Goal: Task Accomplishment & Management: Use online tool/utility

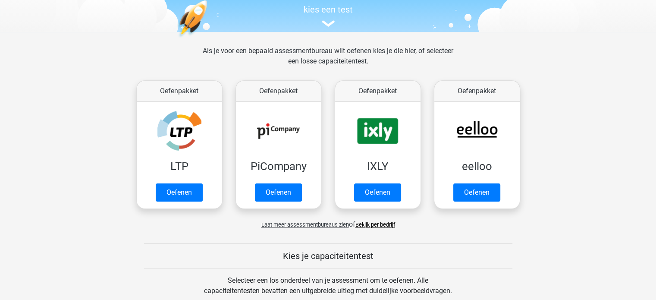
scroll to position [86, 0]
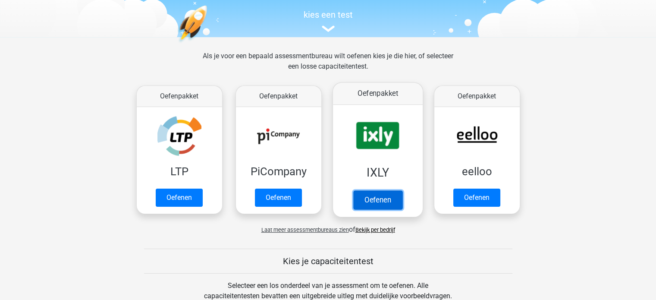
click at [379, 190] on link "Oefenen" at bounding box center [377, 199] width 49 height 19
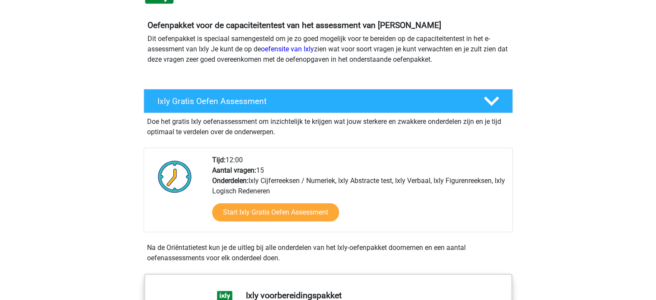
scroll to position [86, 0]
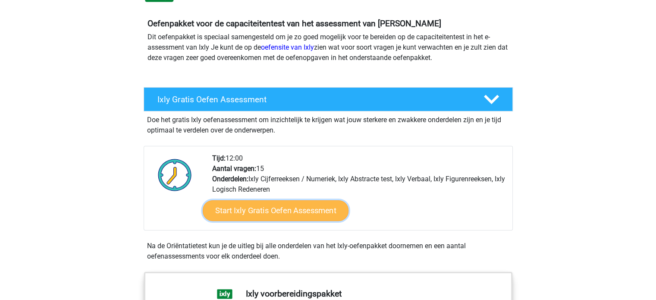
click at [293, 211] on link "Start Ixly Gratis Oefen Assessment" at bounding box center [275, 210] width 146 height 21
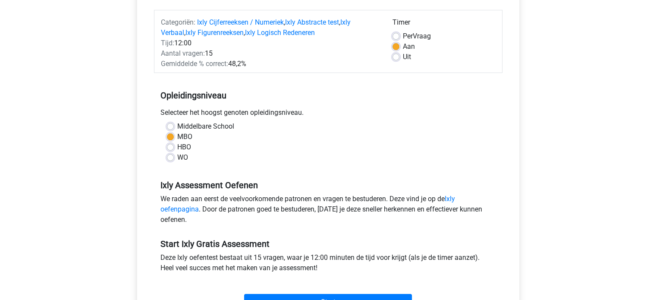
scroll to position [129, 0]
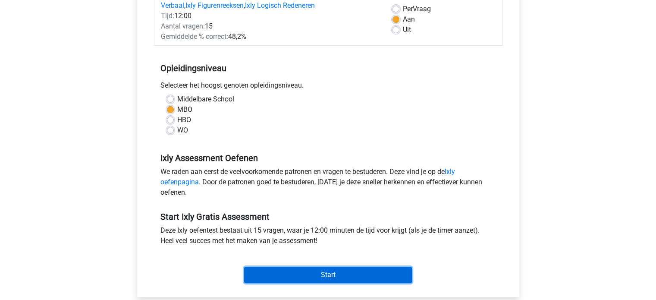
click at [342, 277] on input "Start" at bounding box center [328, 275] width 168 height 16
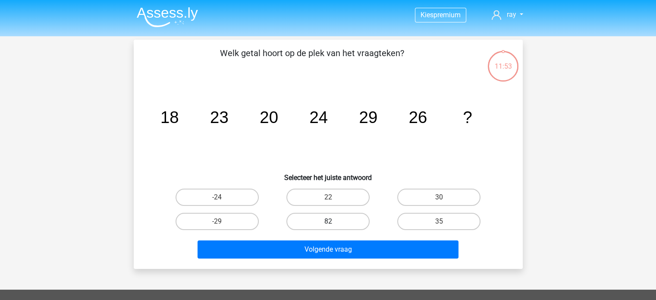
click at [340, 221] on label "82" at bounding box center [327, 221] width 83 height 17
click at [333, 221] on input "82" at bounding box center [331, 224] width 6 height 6
radio input "true"
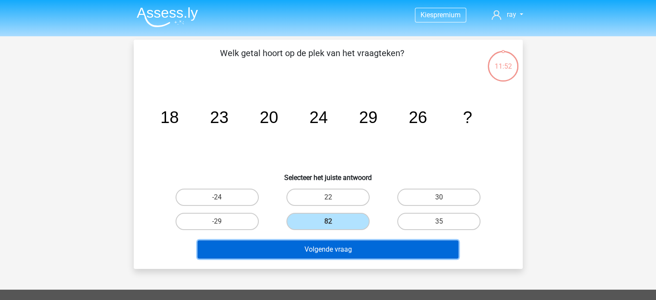
click at [364, 254] on button "Volgende vraag" at bounding box center [328, 249] width 261 height 18
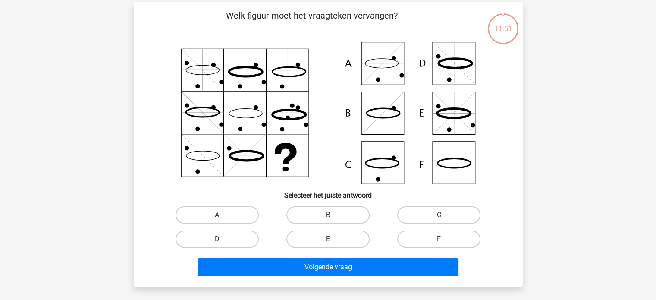
scroll to position [40, 0]
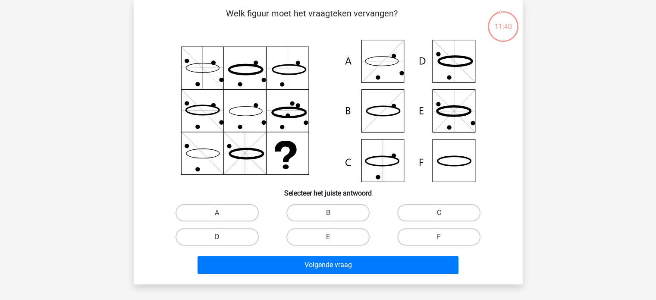
click at [442, 235] on label "F" at bounding box center [438, 236] width 83 height 17
click at [442, 237] on input "F" at bounding box center [442, 240] width 6 height 6
radio input "true"
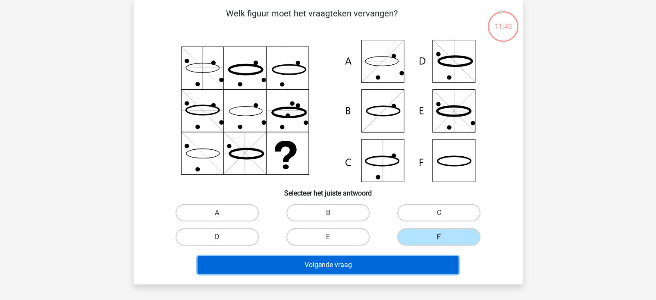
click at [373, 264] on button "Volgende vraag" at bounding box center [328, 265] width 261 height 18
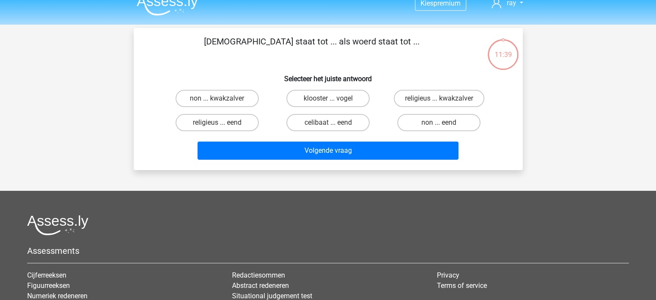
scroll to position [0, 0]
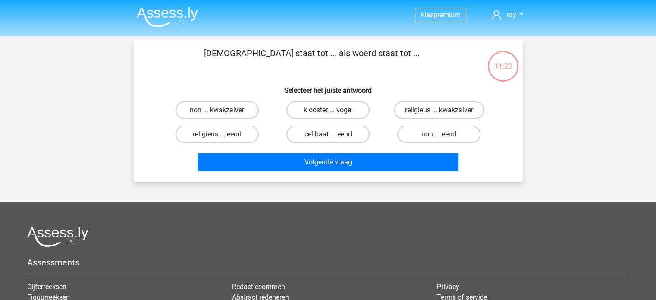
click at [347, 110] on label "klooster ... vogel" at bounding box center [327, 109] width 83 height 17
click at [333, 110] on input "klooster ... vogel" at bounding box center [331, 113] width 6 height 6
radio input "true"
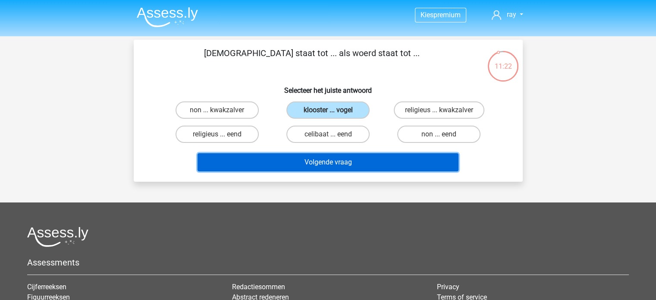
click at [358, 165] on button "Volgende vraag" at bounding box center [328, 162] width 261 height 18
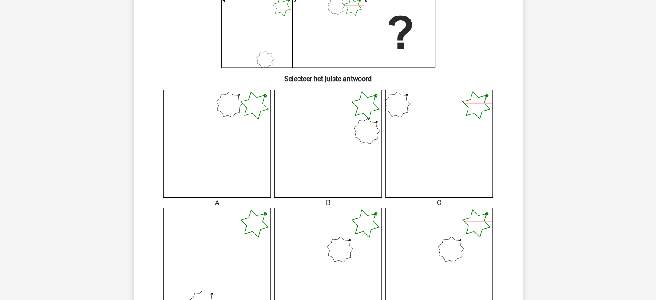
scroll to position [169, 0]
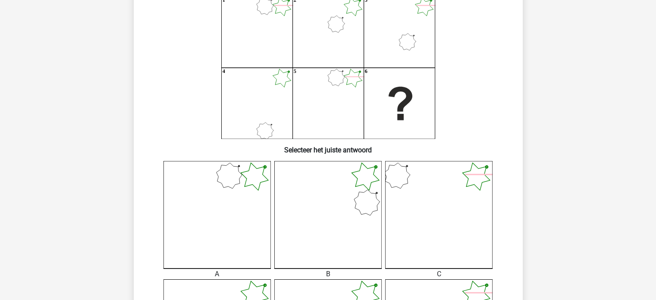
click at [471, 189] on icon at bounding box center [438, 214] width 107 height 107
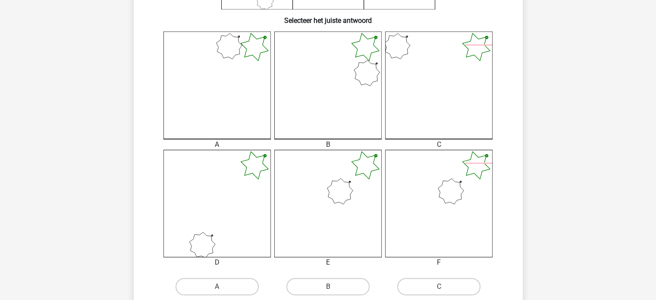
scroll to position [342, 0]
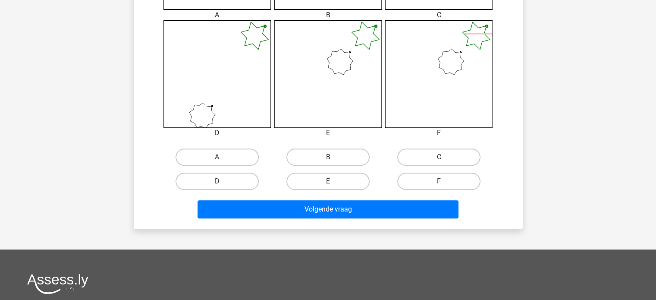
click at [449, 156] on label "C" at bounding box center [438, 156] width 83 height 17
click at [445, 157] on input "C" at bounding box center [442, 160] width 6 height 6
radio input "true"
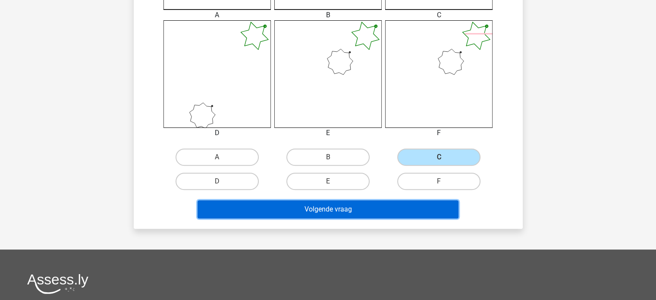
click at [390, 214] on button "Volgende vraag" at bounding box center [328, 209] width 261 height 18
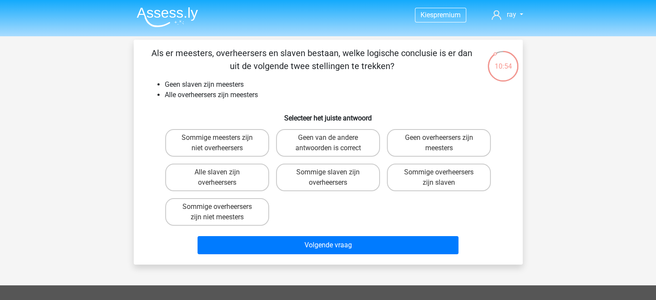
scroll to position [43, 0]
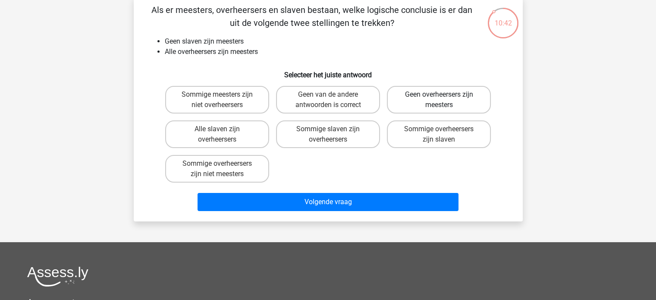
click at [415, 103] on label "Geen overheersers zijn meesters" at bounding box center [439, 100] width 104 height 28
click at [439, 100] on input "Geen overheersers zijn meesters" at bounding box center [442, 97] width 6 height 6
radio input "true"
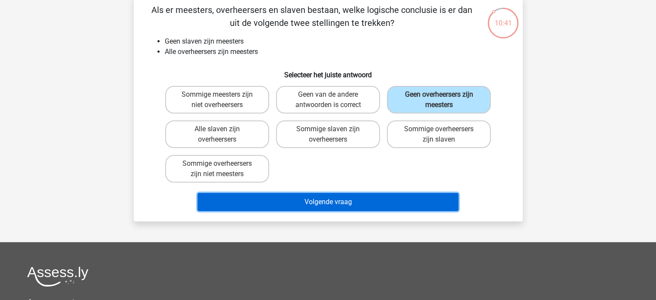
click at [369, 199] on button "Volgende vraag" at bounding box center [328, 202] width 261 height 18
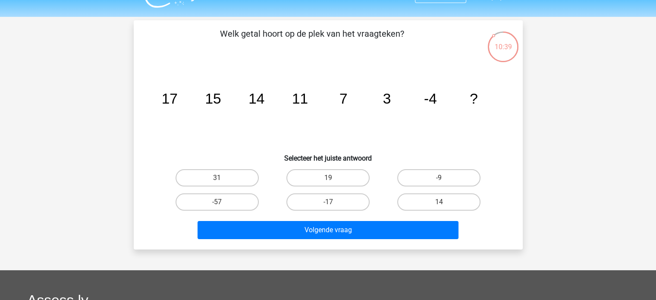
scroll to position [0, 0]
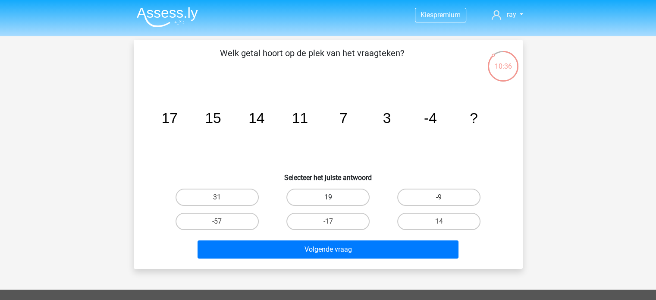
click at [329, 193] on label "19" at bounding box center [327, 197] width 83 height 17
click at [329, 197] on input "19" at bounding box center [331, 200] width 6 height 6
radio input "true"
click at [354, 267] on div "Welk getal hoort op de plek van het vraagteken? image/svg+xml 17 15 14 11 7 3 -…" at bounding box center [328, 154] width 389 height 229
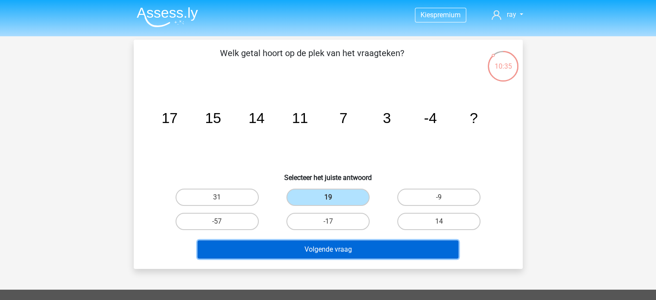
click at [356, 255] on button "Volgende vraag" at bounding box center [328, 249] width 261 height 18
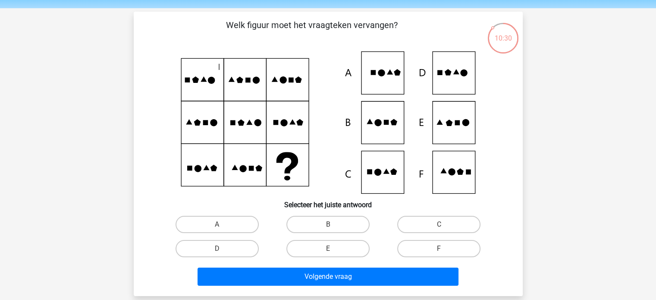
scroll to position [43, 0]
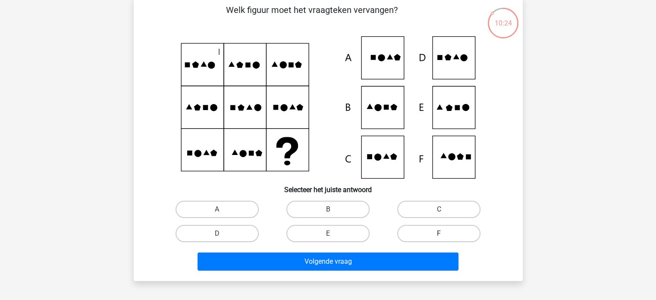
click at [427, 234] on label "F" at bounding box center [438, 233] width 83 height 17
click at [439, 234] on input "F" at bounding box center [442, 236] width 6 height 6
radio input "true"
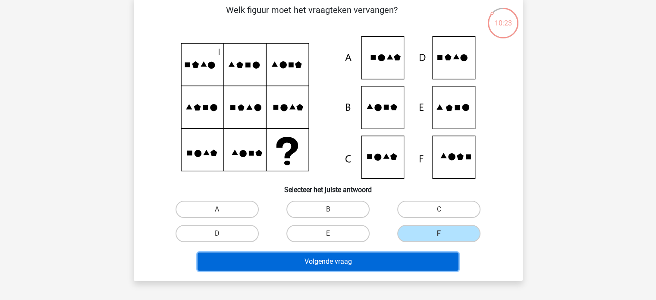
click at [408, 257] on button "Volgende vraag" at bounding box center [328, 261] width 261 height 18
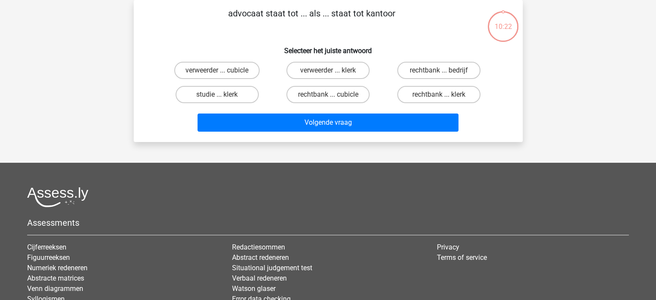
scroll to position [0, 0]
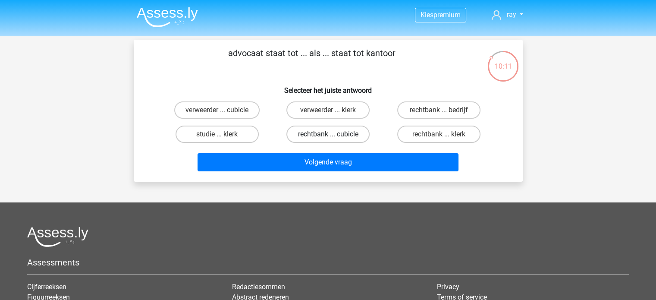
click at [343, 135] on label "rechtbank ... cubicle" at bounding box center [327, 134] width 83 height 17
click at [333, 135] on input "rechtbank ... cubicle" at bounding box center [331, 137] width 6 height 6
radio input "true"
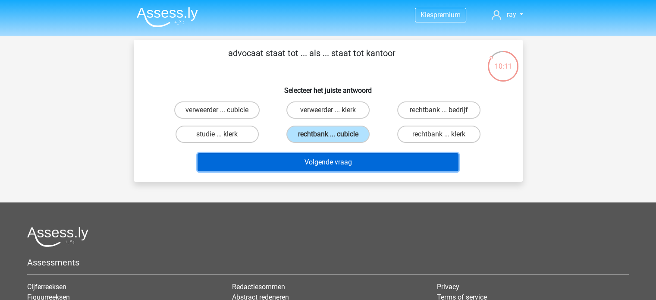
click at [349, 159] on button "Volgende vraag" at bounding box center [328, 162] width 261 height 18
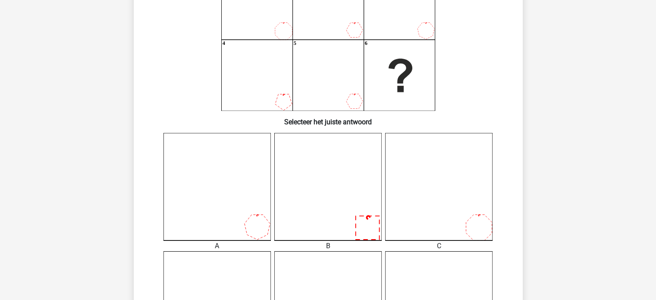
scroll to position [126, 0]
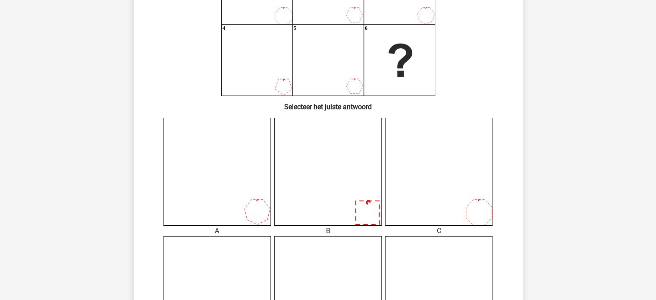
click at [350, 171] on icon at bounding box center [327, 171] width 107 height 107
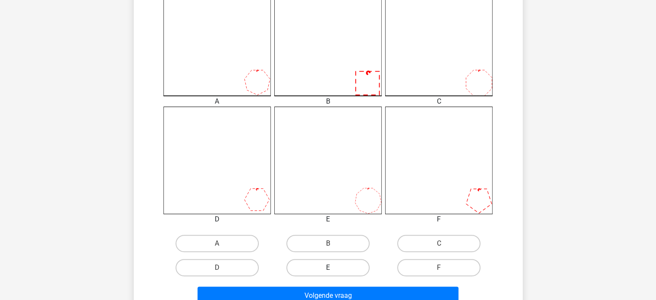
click at [334, 267] on label "E" at bounding box center [327, 267] width 83 height 17
click at [333, 267] on input "E" at bounding box center [331, 270] width 6 height 6
radio input "true"
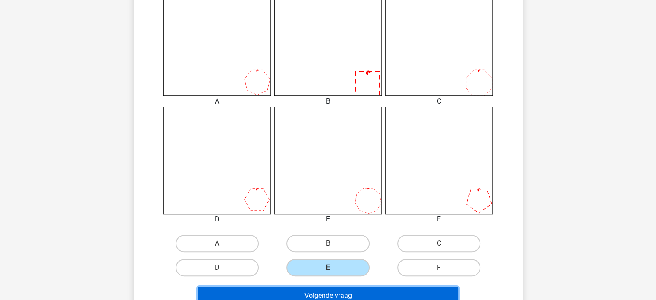
click at [342, 289] on button "Volgende vraag" at bounding box center [328, 295] width 261 height 18
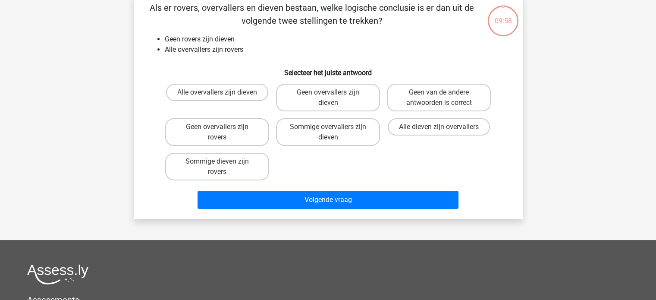
scroll to position [40, 0]
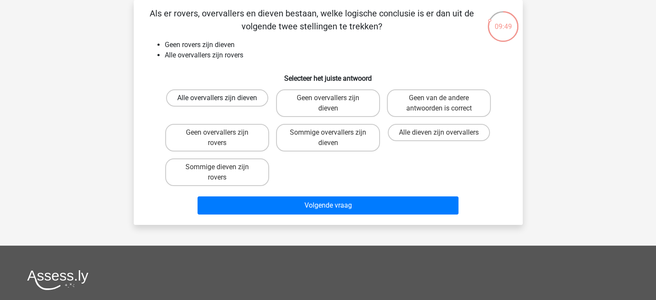
click at [241, 99] on label "Alle overvallers zijn dieven" at bounding box center [217, 97] width 102 height 17
click at [223, 99] on input "Alle overvallers zijn dieven" at bounding box center [220, 101] width 6 height 6
radio input "true"
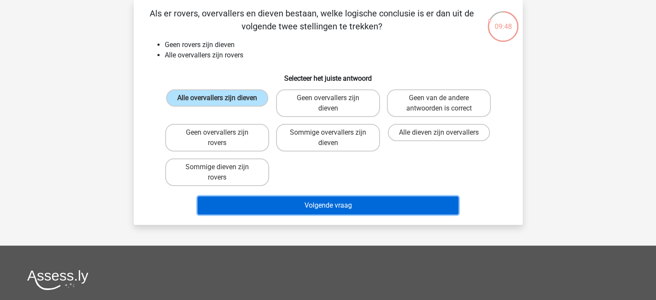
click at [357, 203] on button "Volgende vraag" at bounding box center [328, 205] width 261 height 18
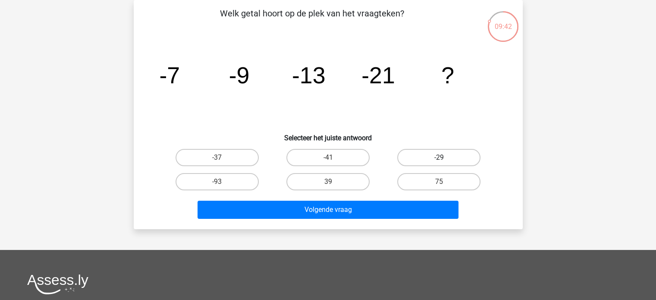
click at [424, 157] on label "-29" at bounding box center [438, 157] width 83 height 17
click at [439, 157] on input "-29" at bounding box center [442, 160] width 6 height 6
radio input "true"
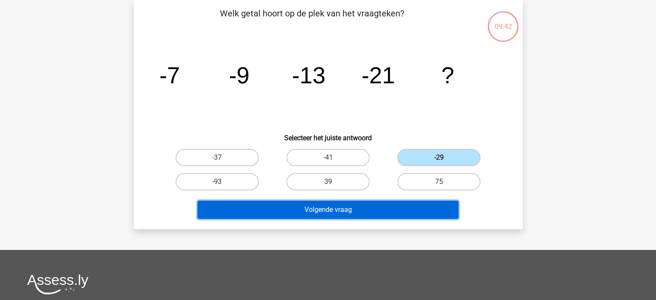
click at [394, 206] on button "Volgende vraag" at bounding box center [328, 210] width 261 height 18
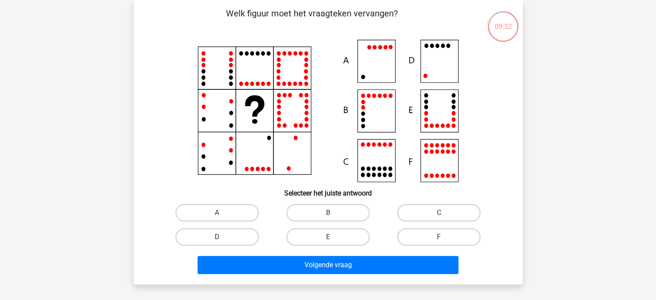
click at [255, 237] on label "D" at bounding box center [217, 236] width 83 height 17
click at [223, 237] on input "D" at bounding box center [220, 240] width 6 height 6
radio input "true"
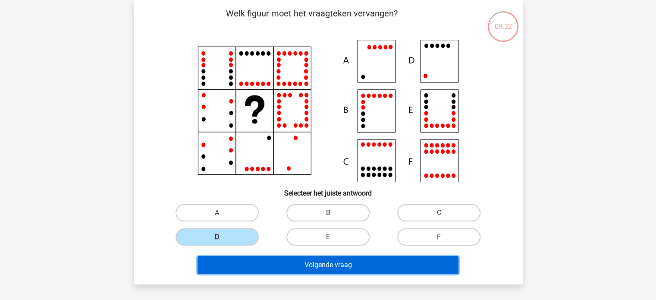
click at [337, 256] on button "Volgende vraag" at bounding box center [328, 265] width 261 height 18
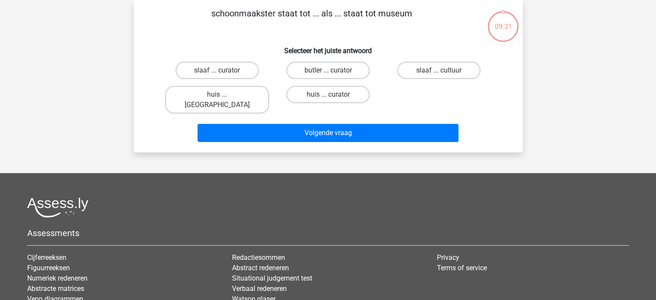
scroll to position [0, 0]
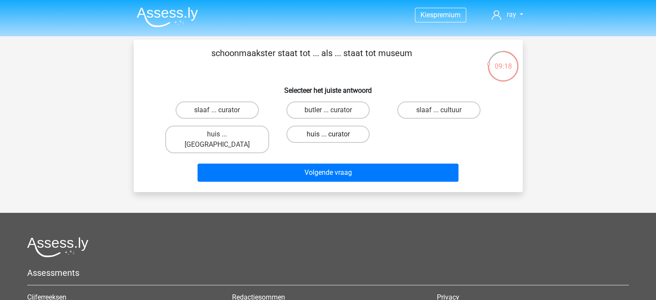
click at [325, 132] on label "huis ... curator" at bounding box center [327, 134] width 83 height 17
click at [328, 134] on input "huis ... curator" at bounding box center [331, 137] width 6 height 6
radio input "true"
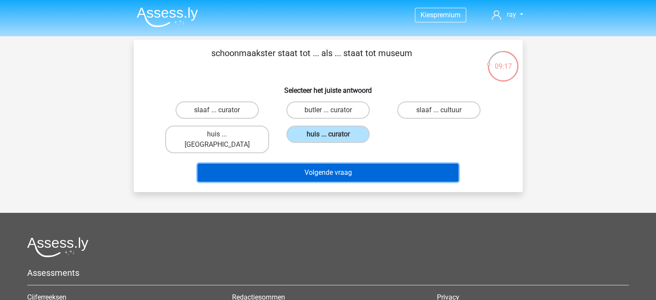
click at [323, 163] on button "Volgende vraag" at bounding box center [328, 172] width 261 height 18
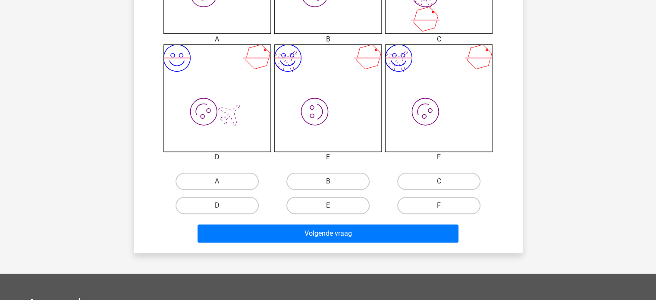
scroll to position [388, 0]
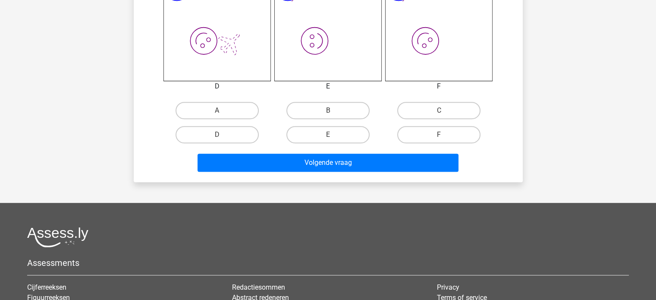
click at [332, 139] on input "E" at bounding box center [331, 138] width 6 height 6
radio input "true"
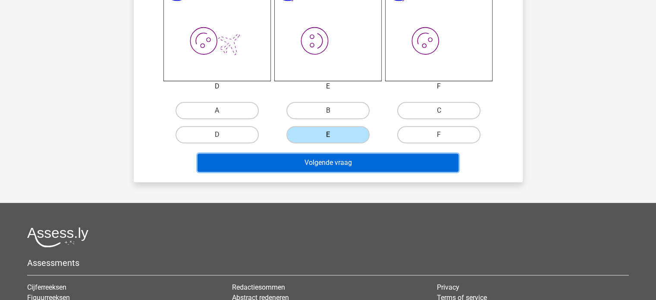
click at [329, 162] on button "Volgende vraag" at bounding box center [328, 163] width 261 height 18
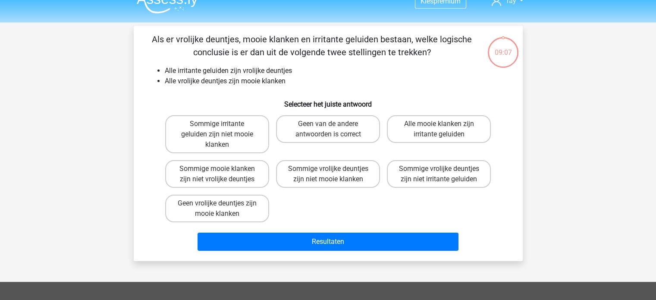
scroll to position [0, 0]
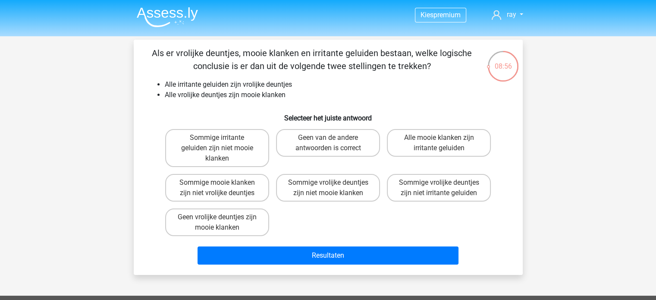
click at [333, 186] on input "Sommige vrolijke deuntjes zijn niet mooie klanken" at bounding box center [331, 185] width 6 height 6
radio input "true"
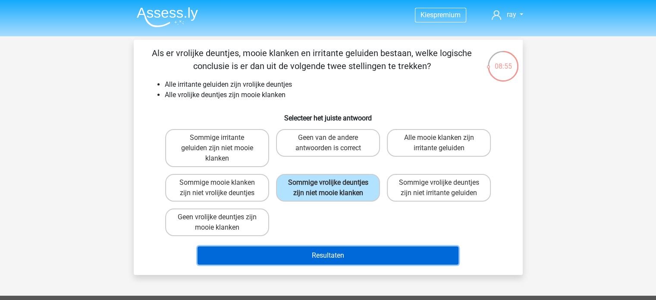
click at [331, 248] on button "Resultaten" at bounding box center [328, 255] width 261 height 18
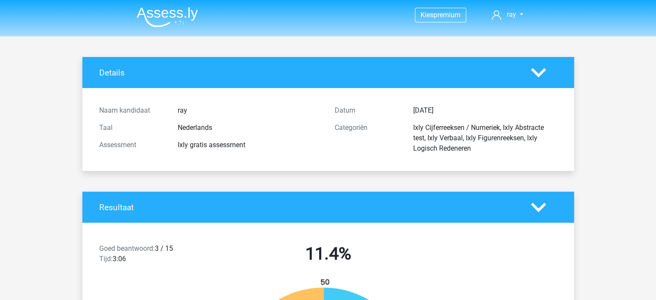
click at [172, 18] on img at bounding box center [167, 17] width 61 height 20
